Goal: Navigation & Orientation: Understand site structure

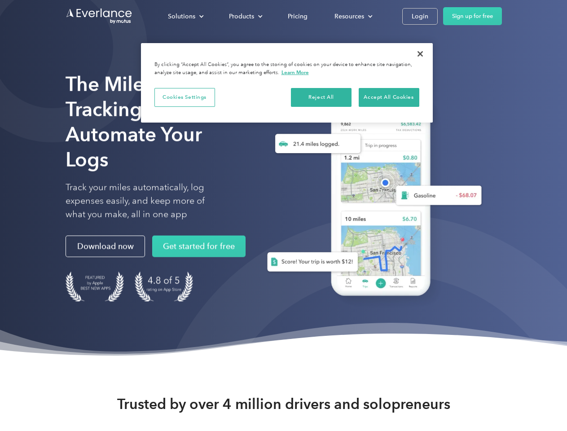
click at [185, 16] on div "Solutions" at bounding box center [181, 16] width 27 height 11
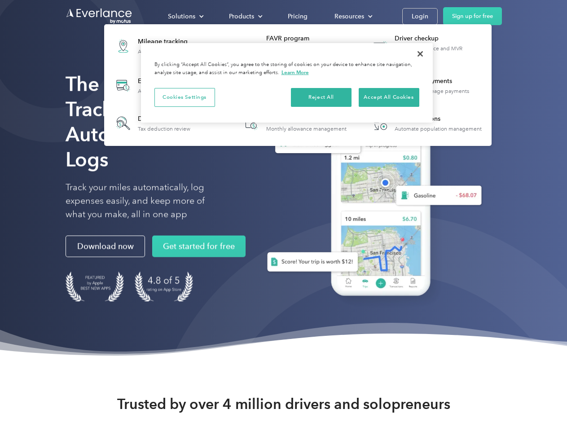
click at [245, 16] on div "Products" at bounding box center [241, 16] width 25 height 11
click at [352, 16] on div "Resources" at bounding box center [349, 16] width 30 height 11
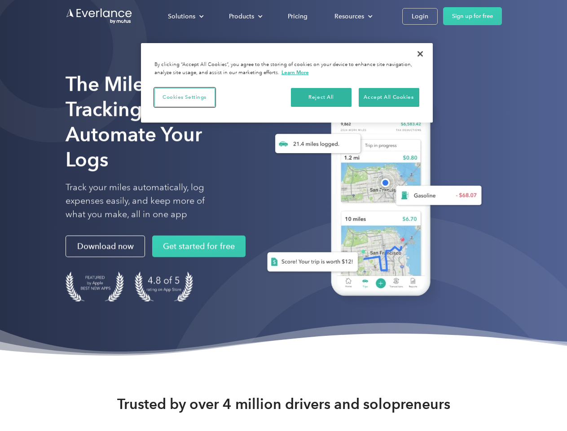
click at [184, 97] on button "Cookies Settings" at bounding box center [184, 97] width 61 height 19
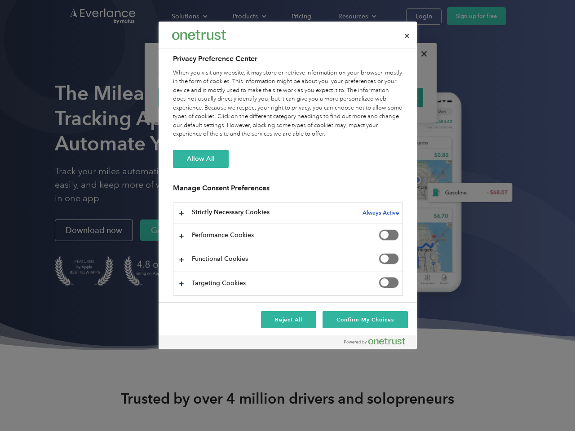
click at [321, 97] on div "When you visit any website, it may store or retrieve information on your browse…" at bounding box center [288, 104] width 230 height 70
click at [389, 97] on div "When you visit any website, it may store or retrieve information on your browse…" at bounding box center [288, 104] width 230 height 70
click at [420, 54] on div at bounding box center [287, 215] width 575 height 431
